Goal: Transaction & Acquisition: Purchase product/service

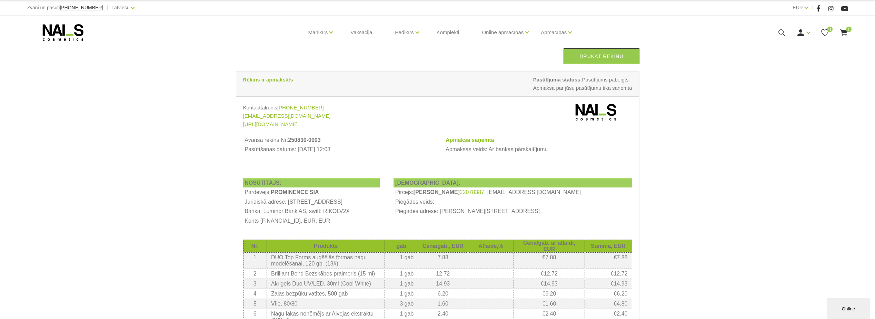
drag, startPoint x: 687, startPoint y: 81, endPoint x: 708, endPoint y: 8, distance: 76.7
click at [696, 72] on div "Drukāt rēķinu Rēķins ir apmaksāts Pasūtījuma statuss: Pasūtījums pabeigts Apmak…" at bounding box center [437, 272] width 875 height 545
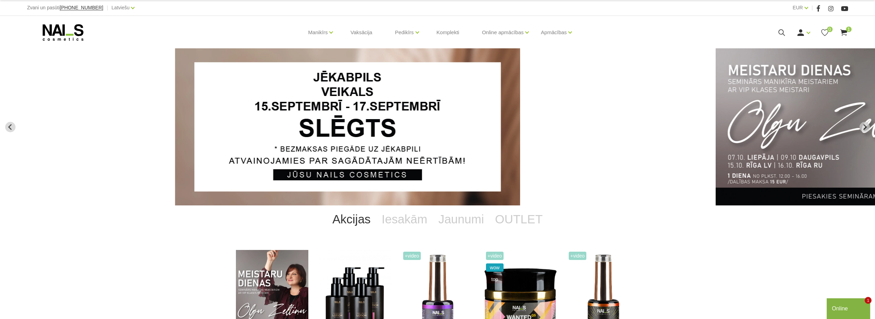
click at [782, 31] on icon at bounding box center [782, 32] width 9 height 9
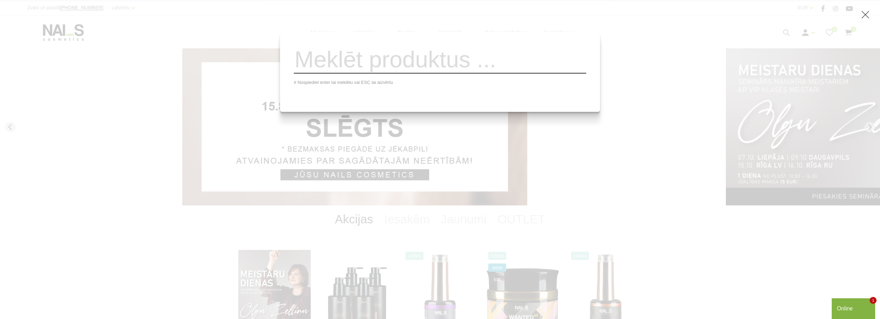
click at [376, 60] on input "search" at bounding box center [440, 60] width 293 height 28
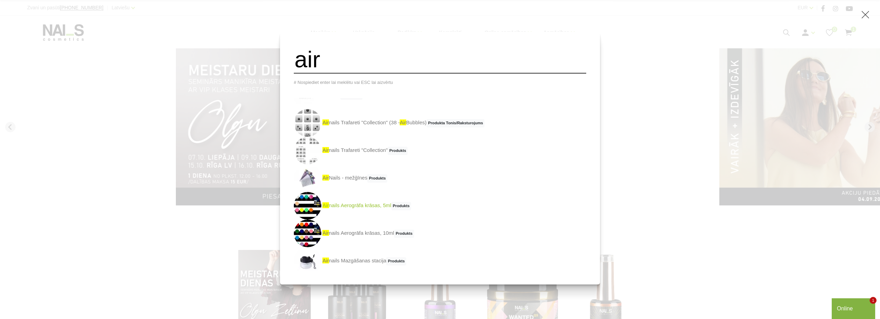
scroll to position [48, 0]
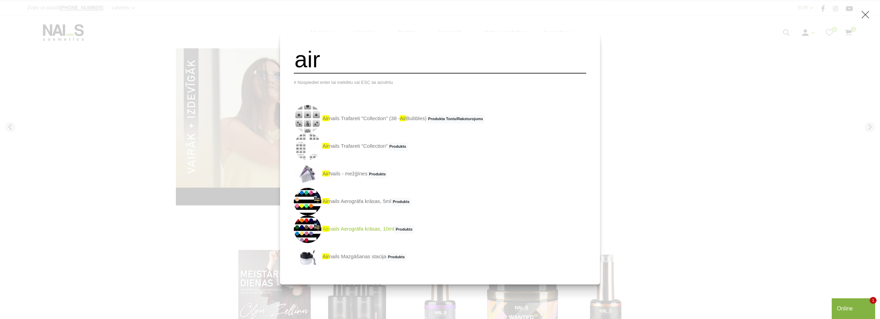
type input "air"
click at [374, 234] on link "air nails Aerogrāfa krāsas, 10ml Produkts" at bounding box center [354, 229] width 120 height 28
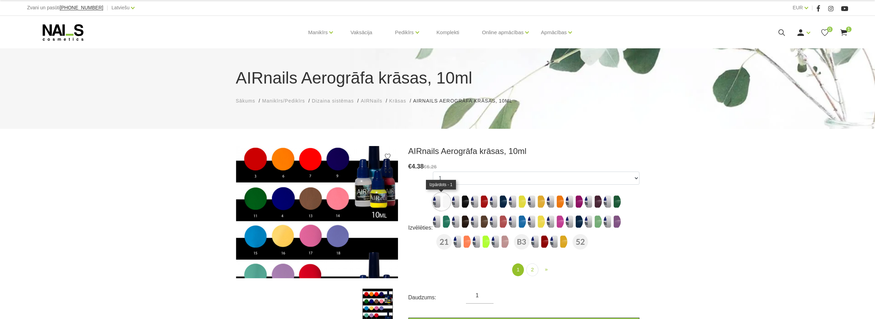
click at [441, 204] on img at bounding box center [441, 201] width 17 height 17
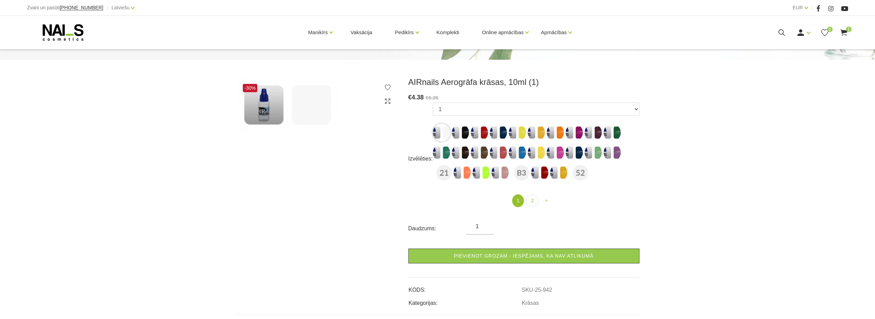
scroll to position [34, 0]
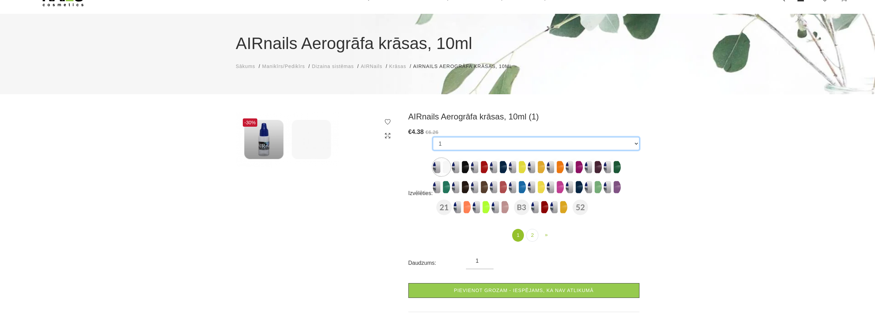
click at [637, 147] on select "1 2 3 4 5 6 7 8 9 10 11 12 13 14 15 16 17 18 19 20 21 41 44 45 B3 46 51 52 48 50" at bounding box center [536, 143] width 207 height 13
click at [624, 144] on select "1 2 3 4 5 6 7 8 9 10 11 12 13 14 15 16 17 18 19 20 21 41 44 45 B3 46 51 52 48 50" at bounding box center [536, 143] width 207 height 13
